Goal: Information Seeking & Learning: Learn about a topic

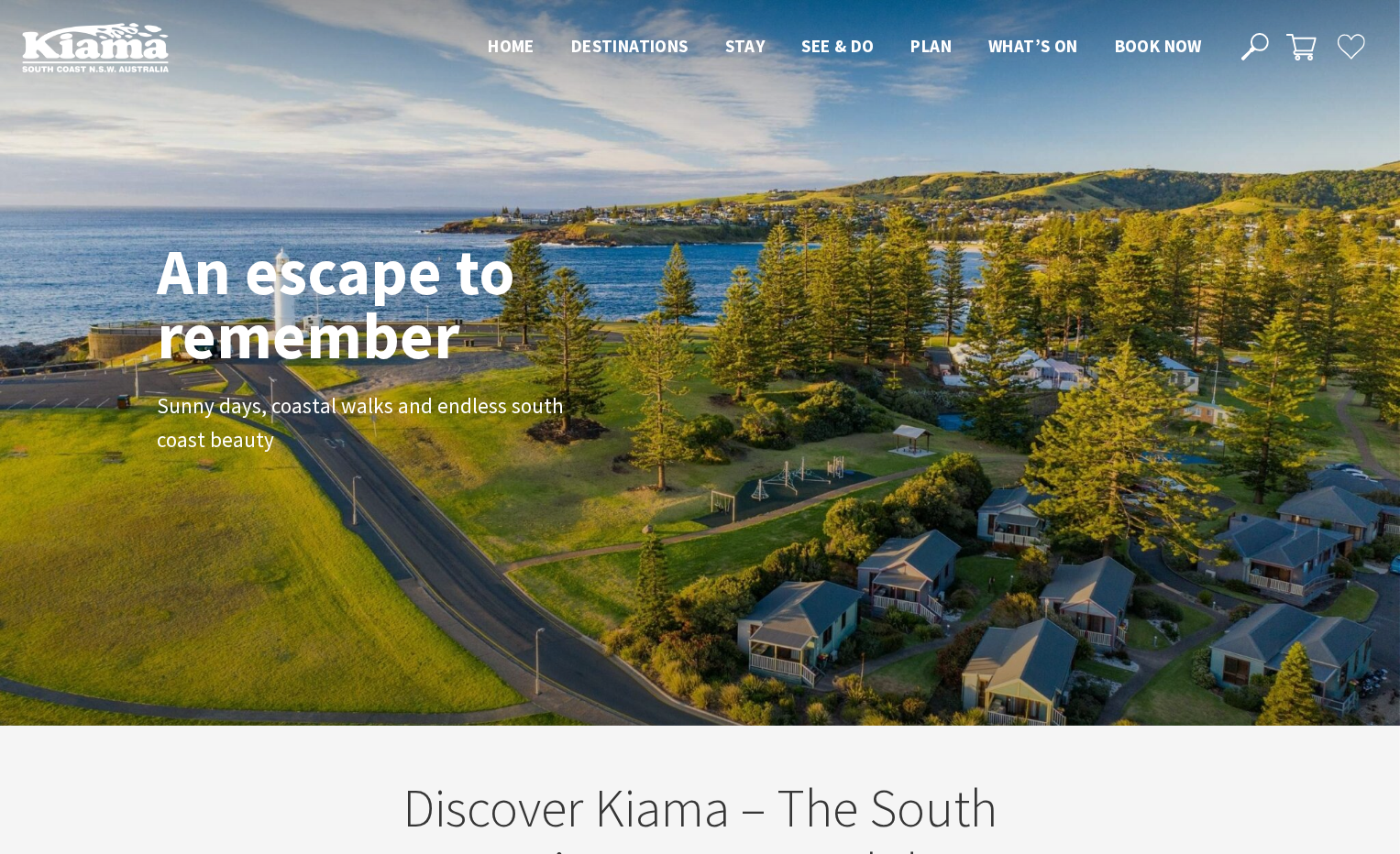
scroll to position [331, 1413]
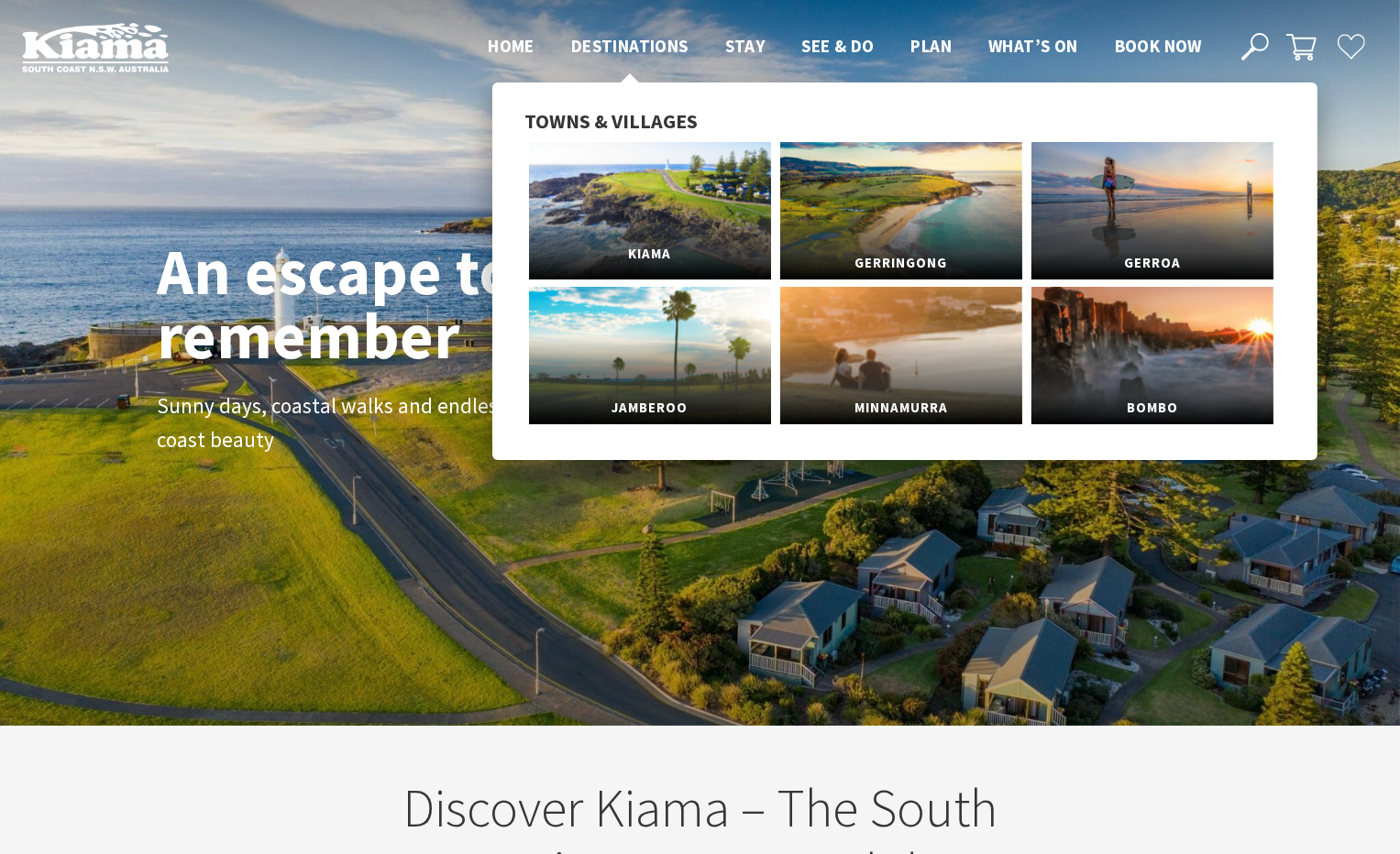
click at [662, 182] on link "Kiama" at bounding box center [650, 210] width 242 height 138
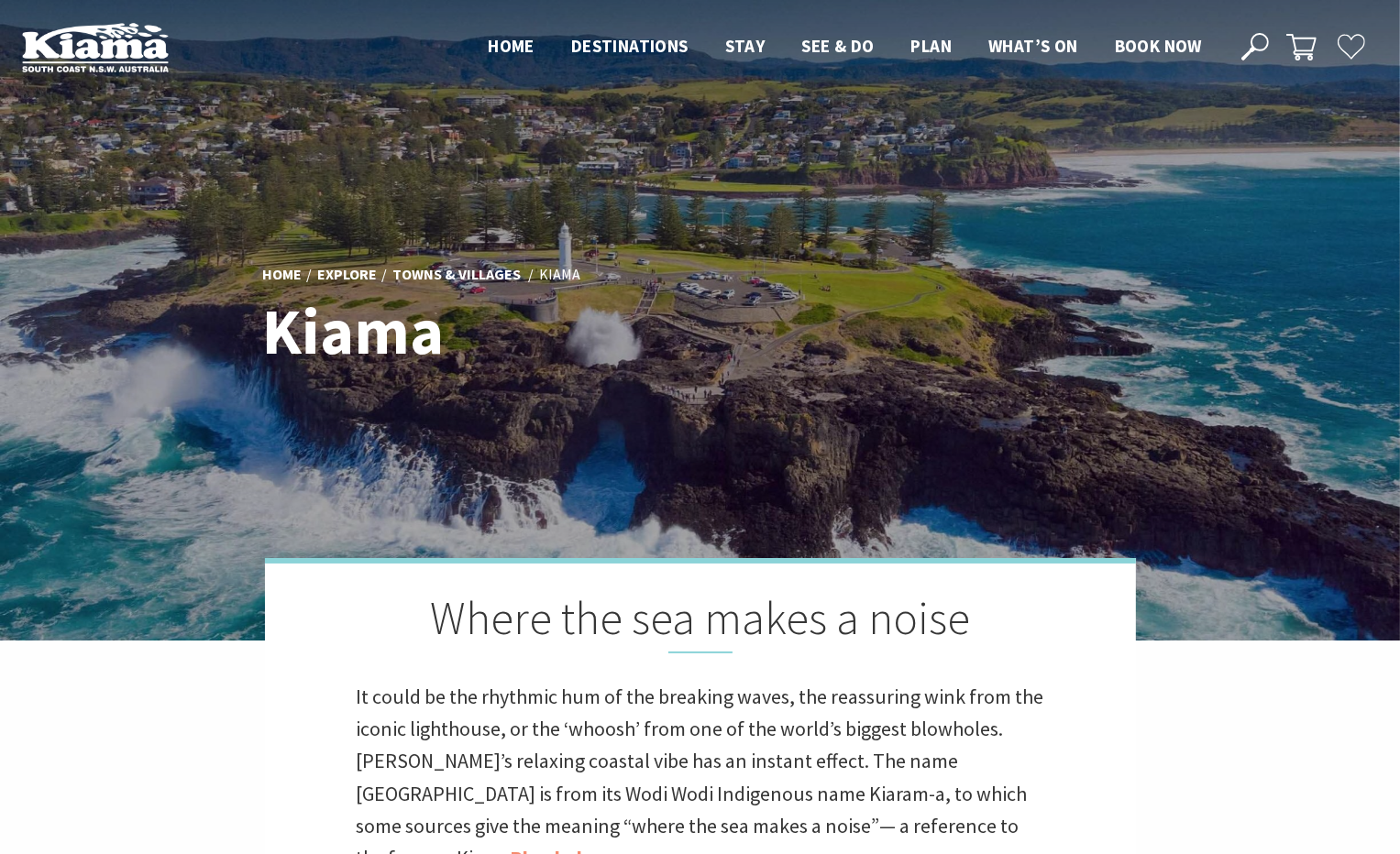
scroll to position [550, 0]
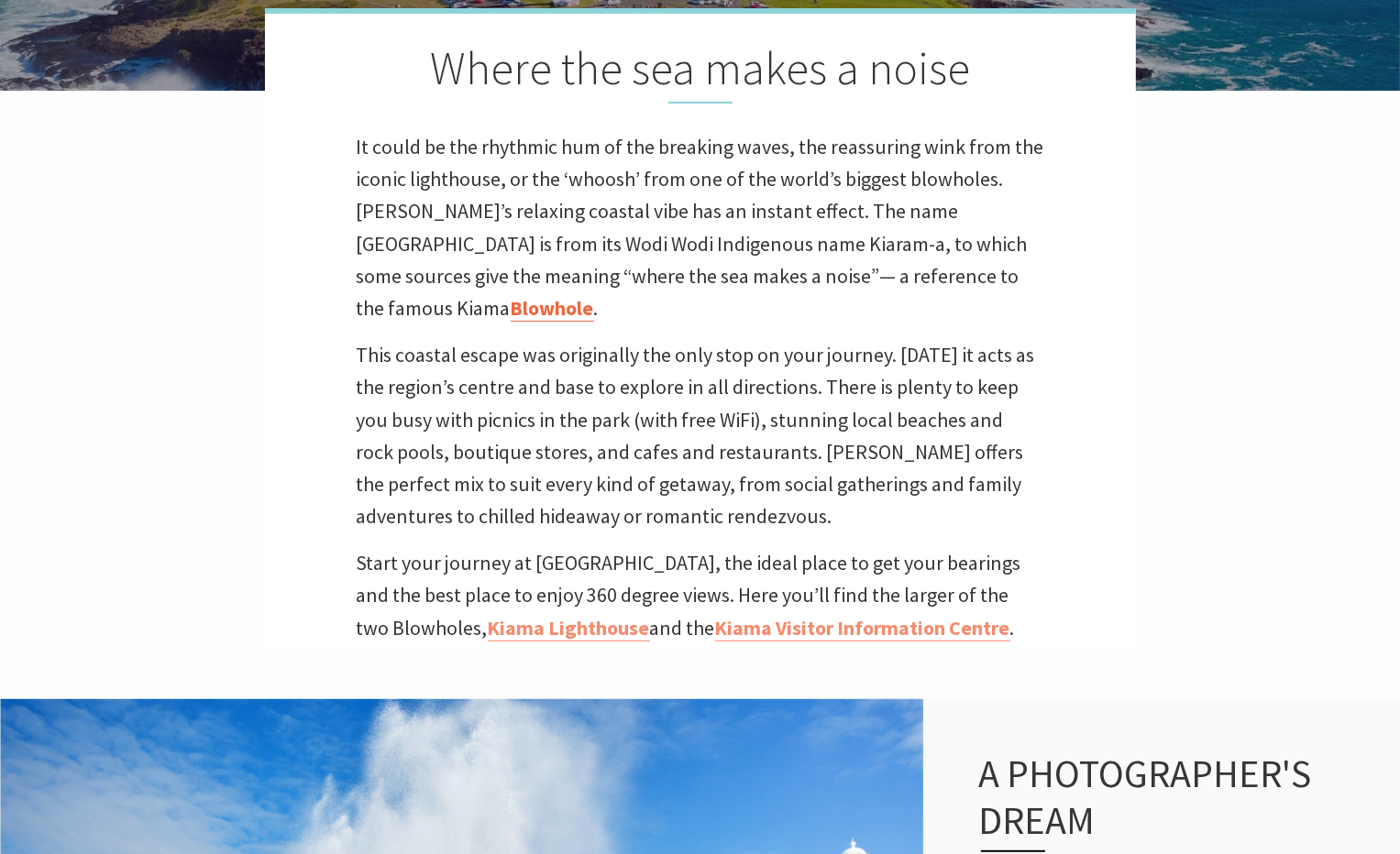
click at [594, 296] on link "Blowhole" at bounding box center [552, 309] width 84 height 26
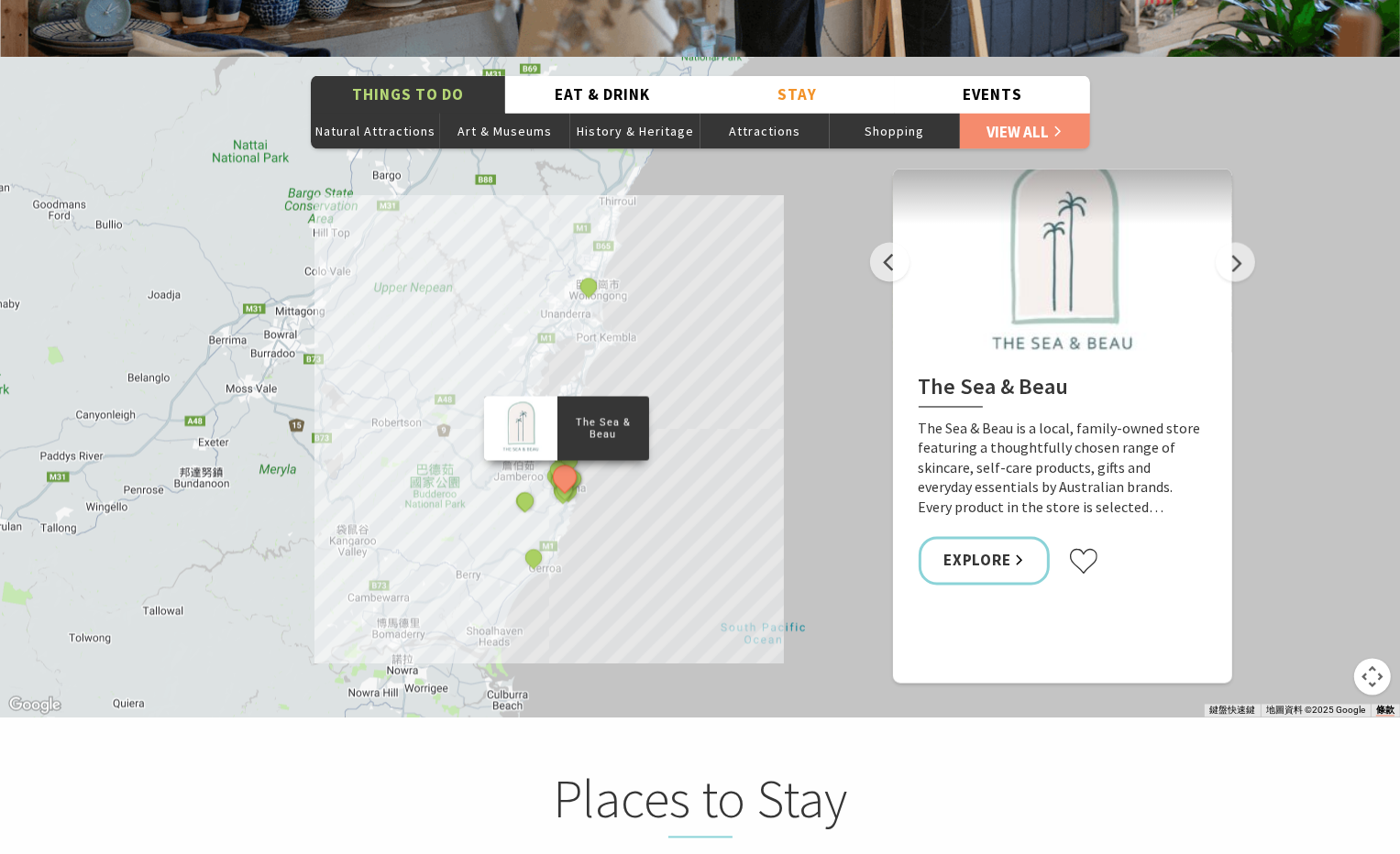
scroll to position [2750, 0]
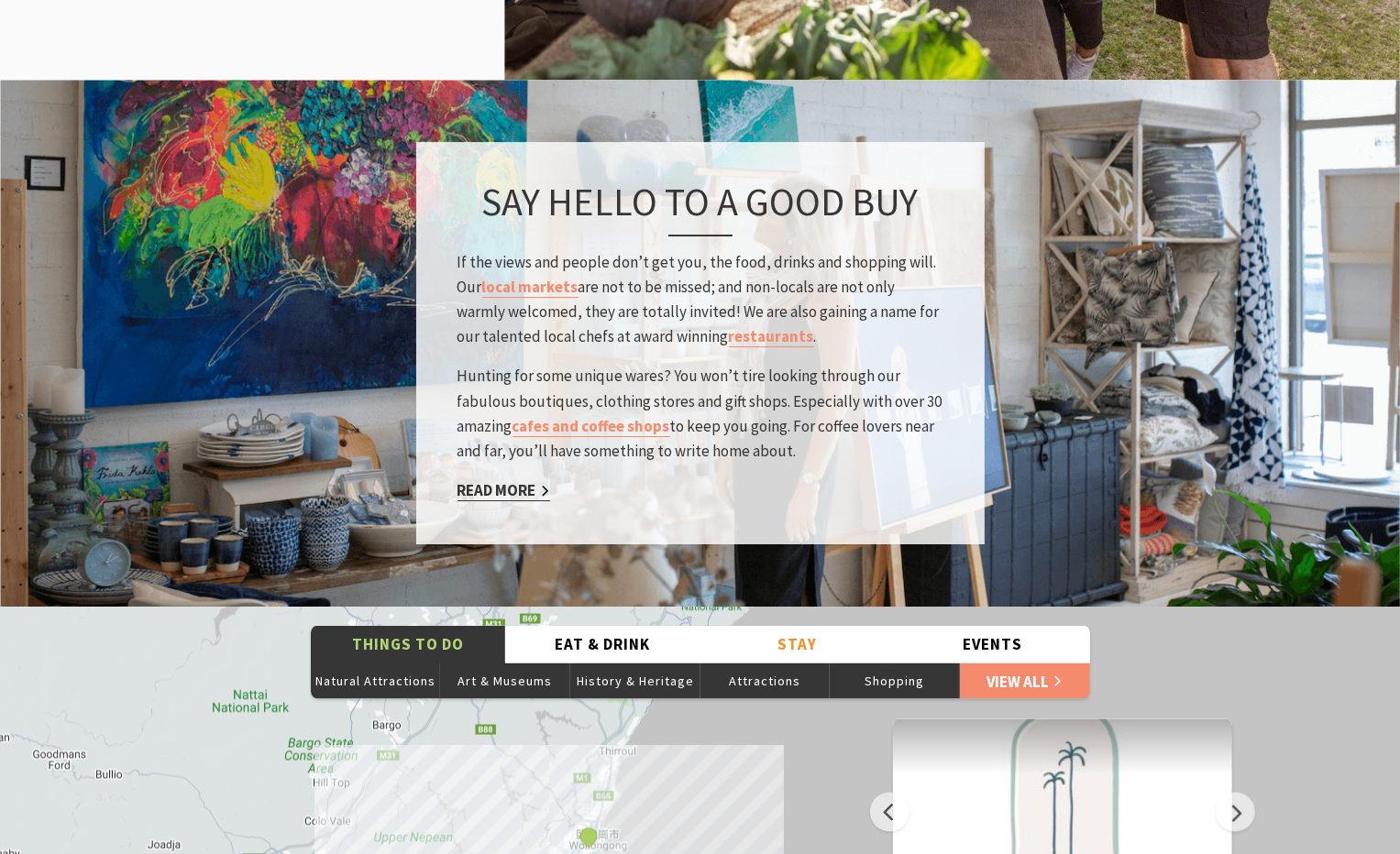
click at [511, 481] on link "Read More" at bounding box center [503, 492] width 93 height 21
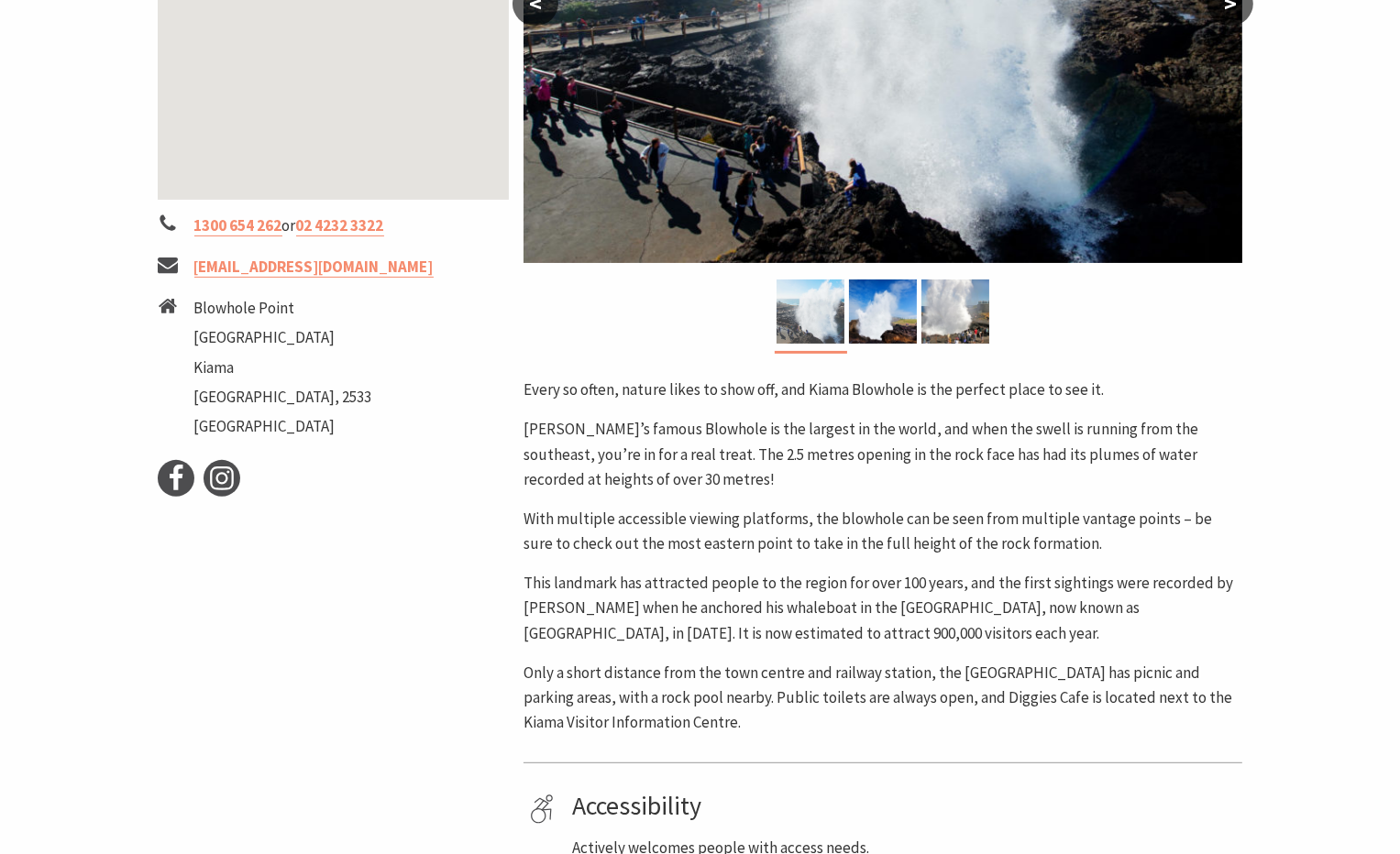
scroll to position [550, 0]
click at [830, 311] on img at bounding box center [810, 312] width 68 height 64
drag, startPoint x: 872, startPoint y: 307, endPoint x: 947, endPoint y: 308, distance: 75.0
click at [872, 306] on img at bounding box center [882, 312] width 68 height 64
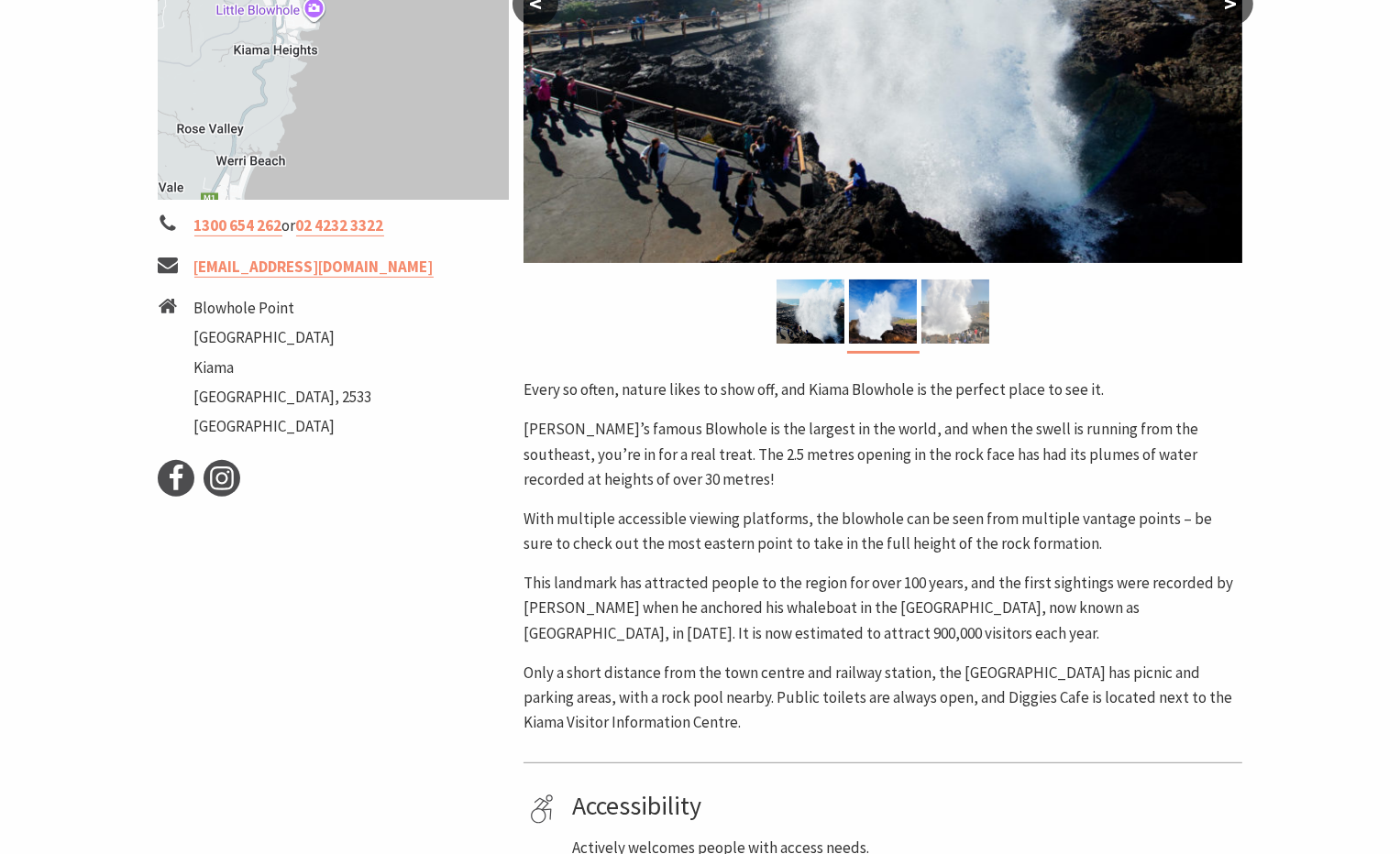
click at [951, 307] on img at bounding box center [955, 312] width 68 height 64
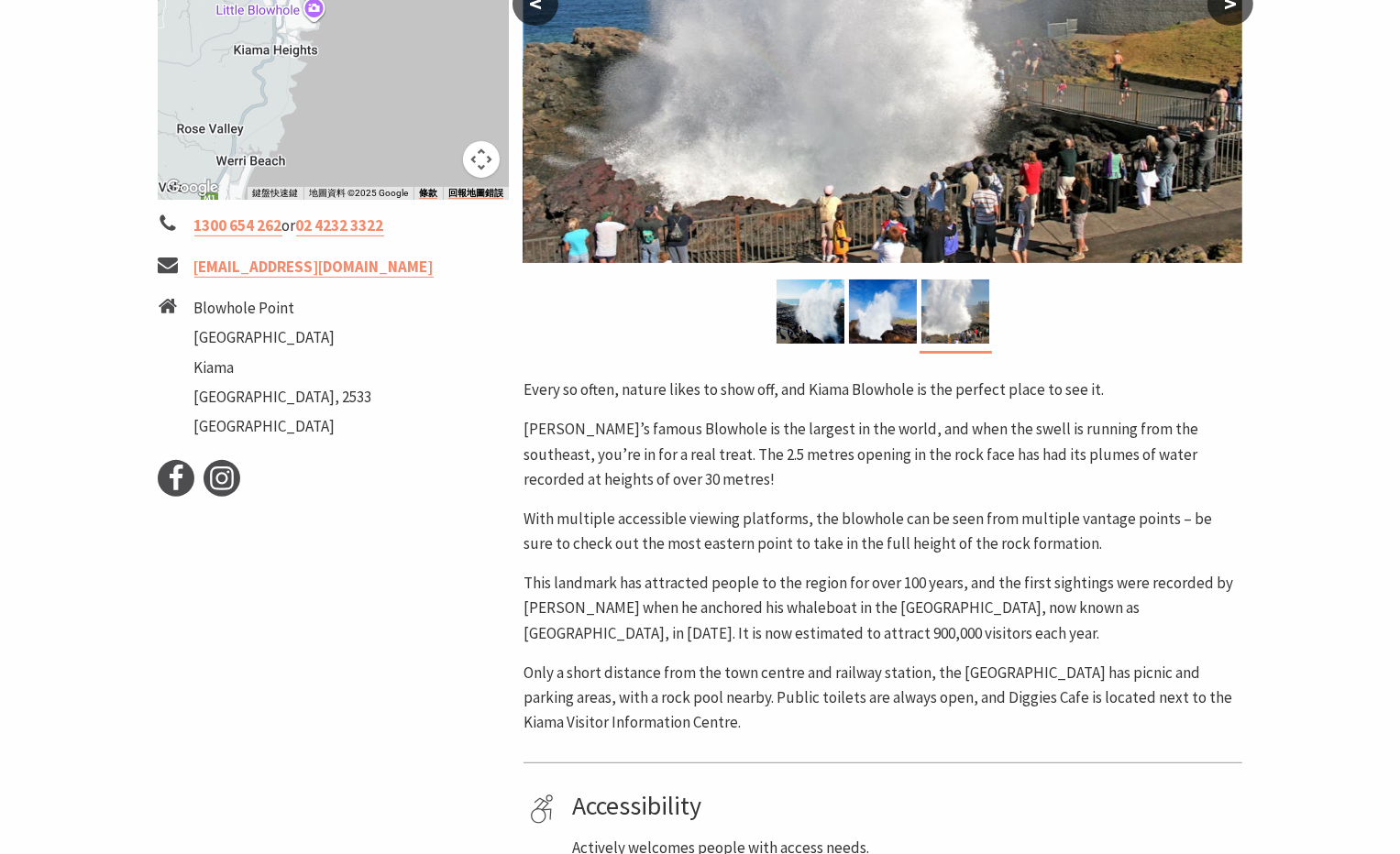
scroll to position [0, 0]
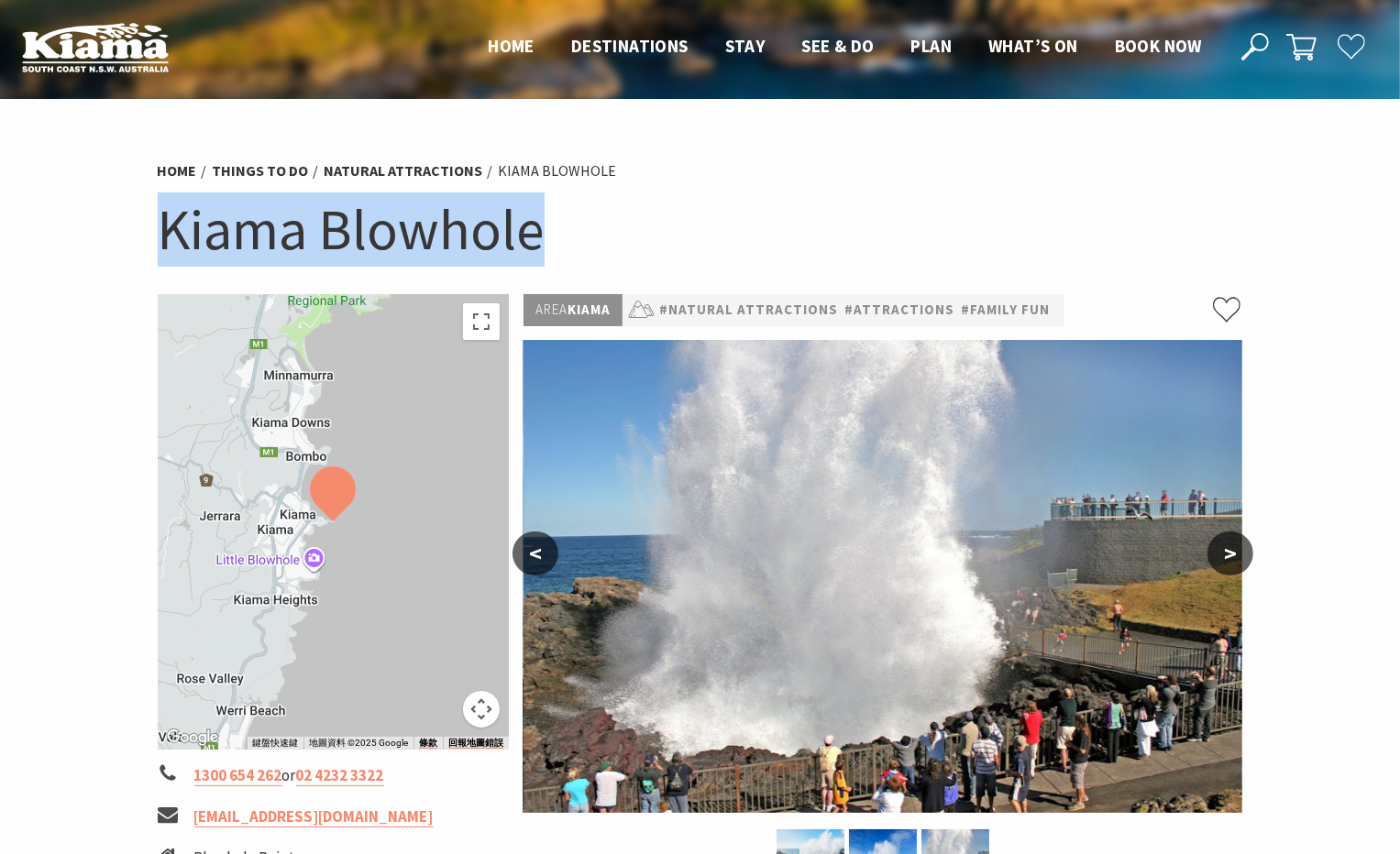
drag, startPoint x: 158, startPoint y: 228, endPoint x: 556, endPoint y: 245, distance: 398.4
click at [556, 245] on h1 "Kiama Blowhole" at bounding box center [700, 229] width 1086 height 74
copy h1 "Kiama Blowhole"
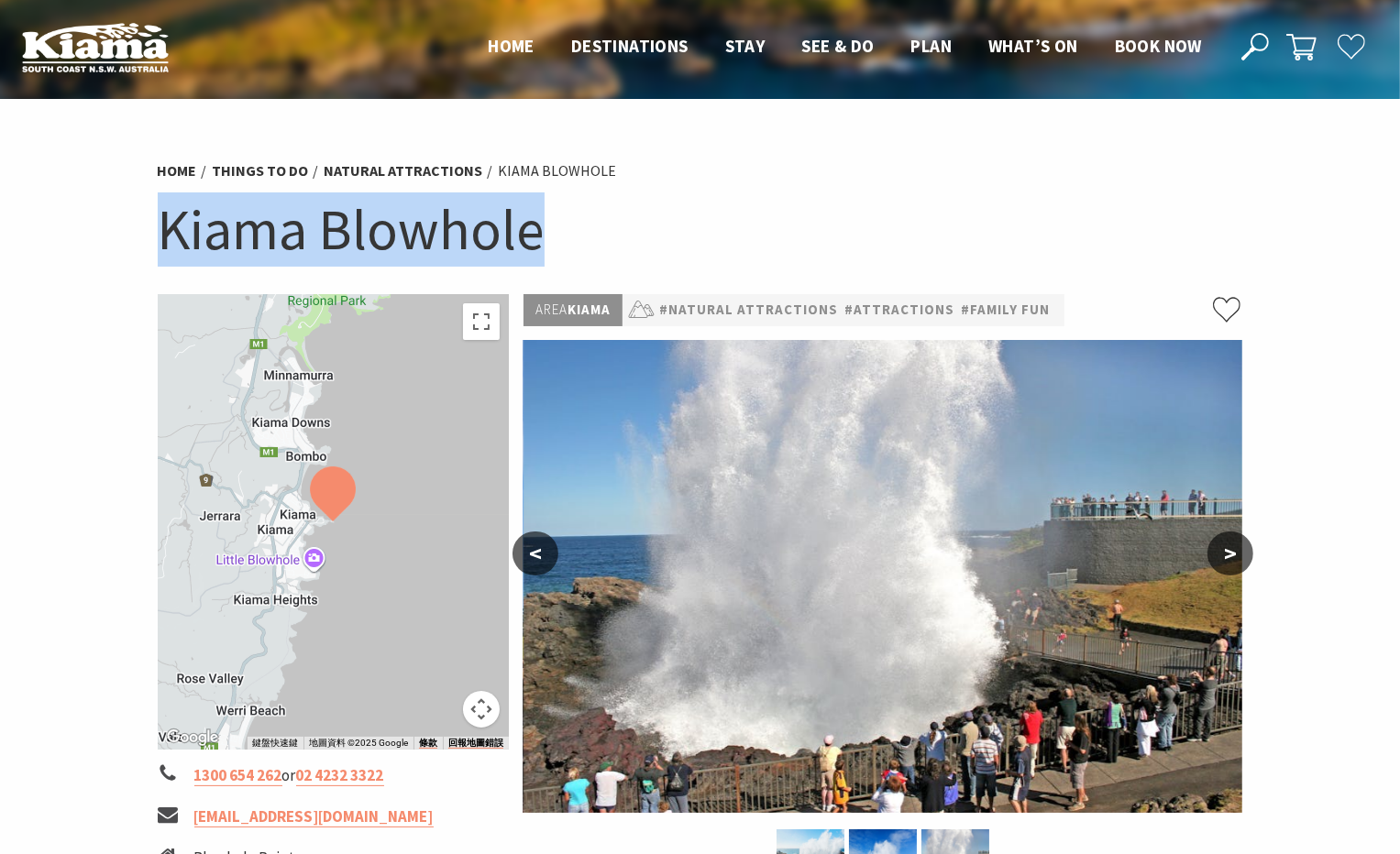
drag, startPoint x: 164, startPoint y: 226, endPoint x: 532, endPoint y: 241, distance: 368.3
click at [533, 241] on h1 "Kiama Blowhole" at bounding box center [700, 229] width 1086 height 74
copy h1 "Kiama Blowhole"
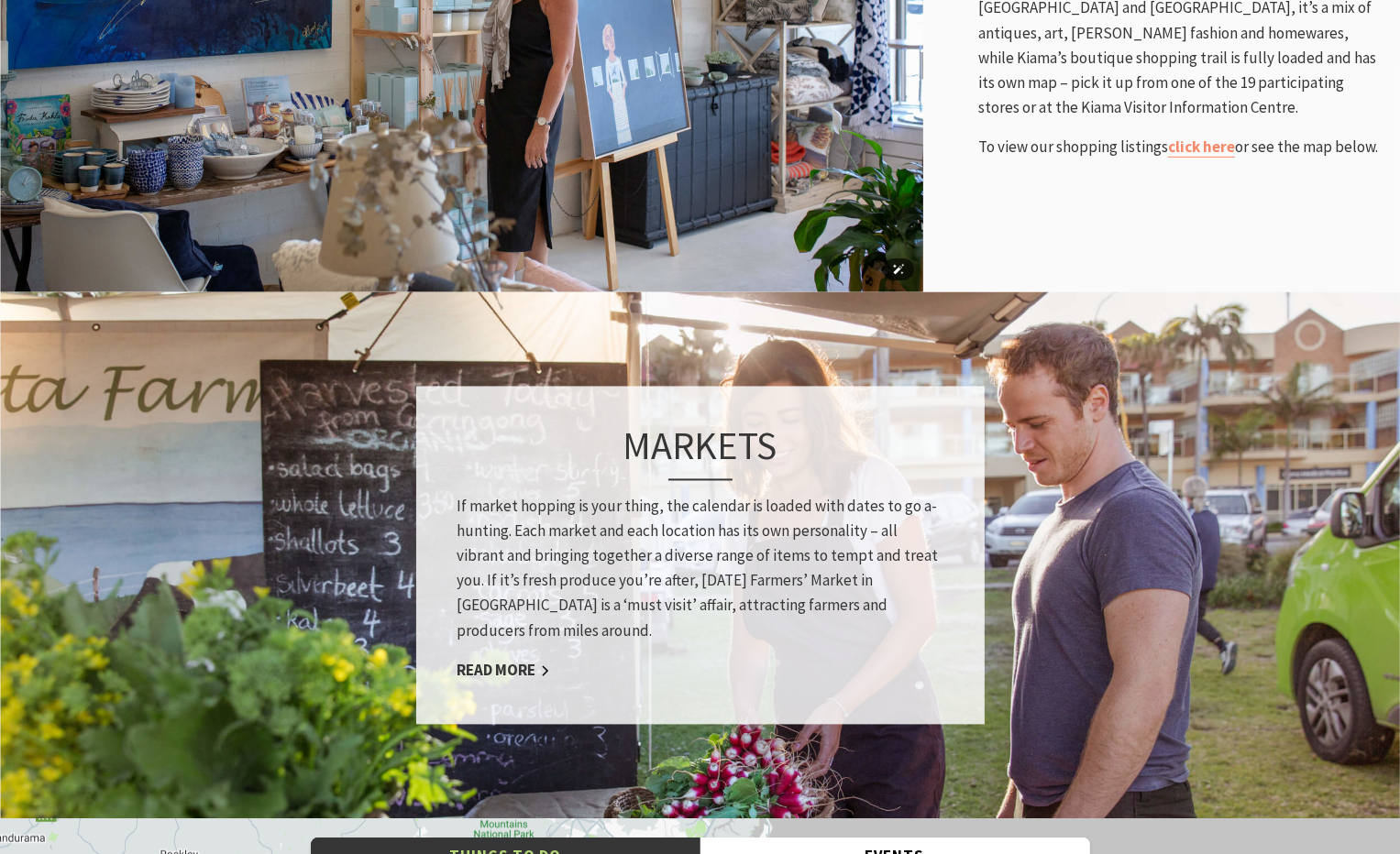
scroll to position [738, 1423]
click at [1202, 154] on link "click here" at bounding box center [1200, 147] width 67 height 21
